Goal: Task Accomplishment & Management: Manage account settings

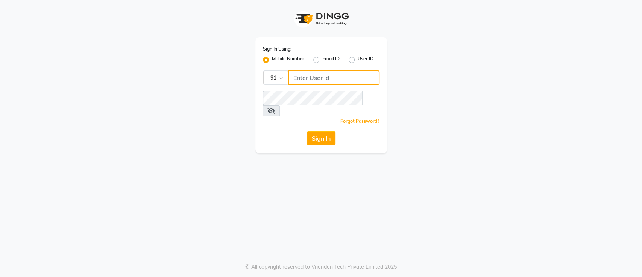
click at [333, 80] on input "Username" at bounding box center [333, 77] width 91 height 14
click at [327, 80] on input "Username" at bounding box center [333, 77] width 91 height 14
paste input "9176666180"
type input "9176666180"
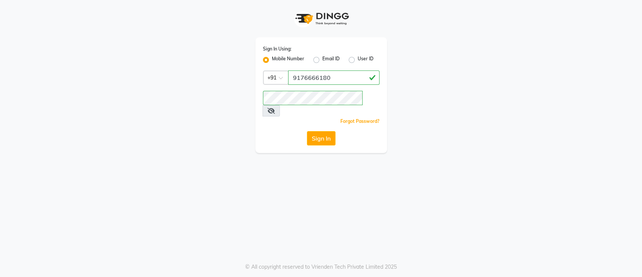
click at [275, 108] on icon at bounding box center [272, 111] width 8 height 6
drag, startPoint x: 323, startPoint y: 118, endPoint x: 322, endPoint y: 124, distance: 6.0
click at [322, 124] on div "Sign In Using: Mobile Number Email ID User ID Country Code × [PHONE_NUMBER] Rem…" at bounding box center [321, 95] width 132 height 116
click at [322, 131] on button "Sign In" at bounding box center [321, 138] width 29 height 14
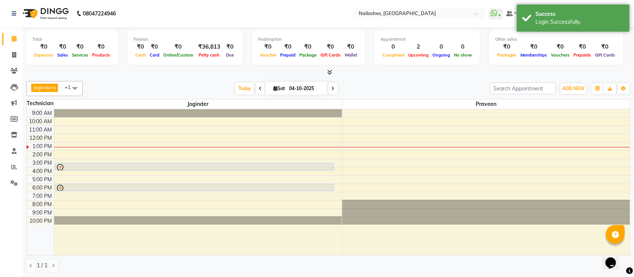
click at [329, 68] on span at bounding box center [329, 72] width 8 height 8
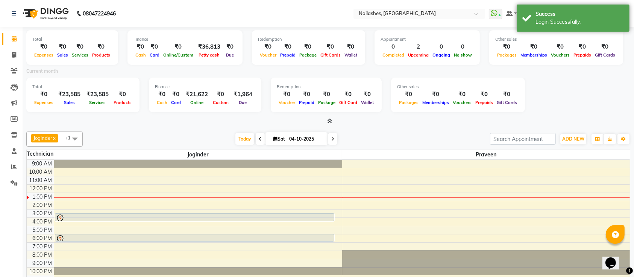
click at [331, 121] on icon at bounding box center [330, 121] width 5 height 6
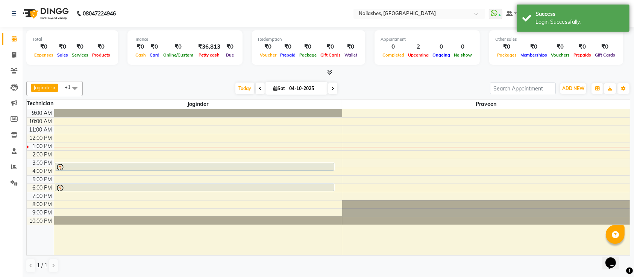
click at [328, 73] on icon at bounding box center [330, 72] width 5 height 6
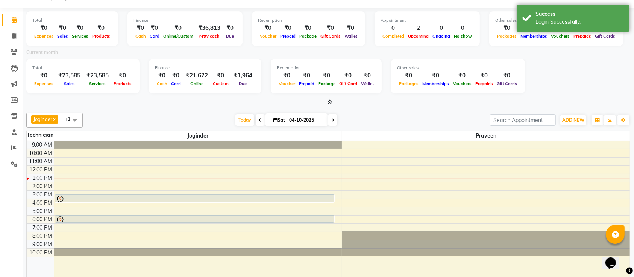
scroll to position [21, 0]
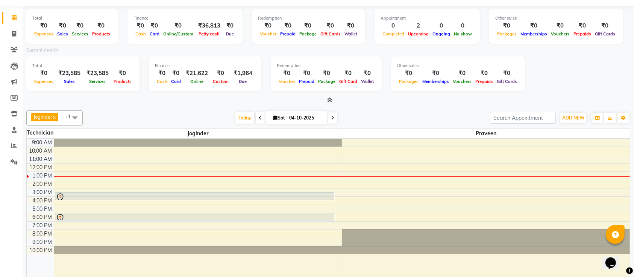
click at [325, 104] on span at bounding box center [329, 100] width 8 height 8
